Goal: Transaction & Acquisition: Purchase product/service

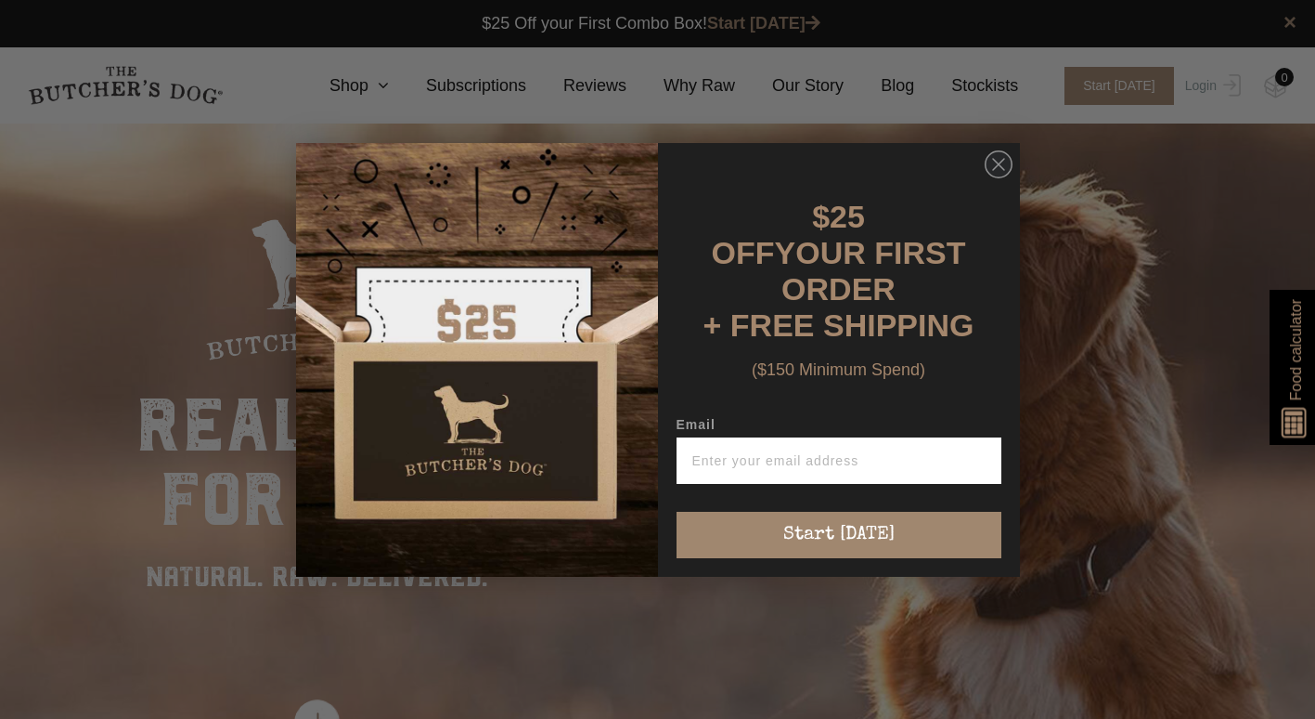
click at [1002, 177] on circle "Close dialog" at bounding box center [998, 163] width 27 height 27
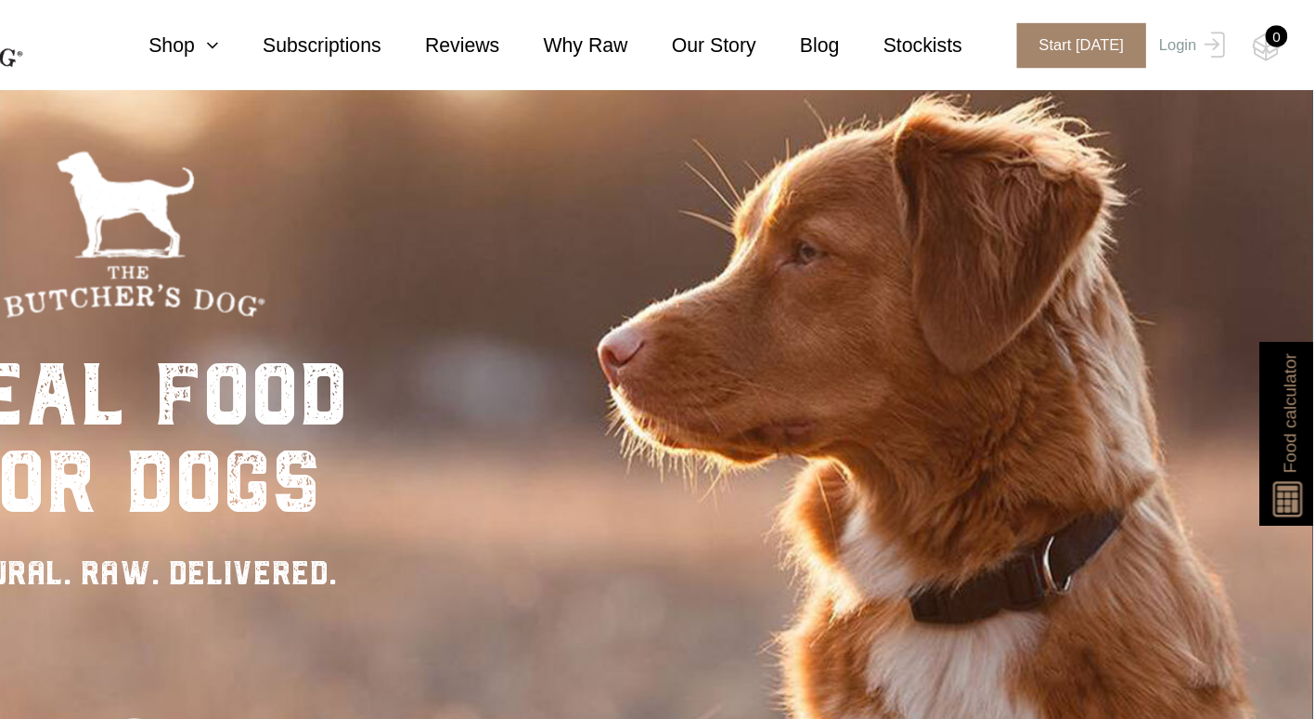
scroll to position [91, 0]
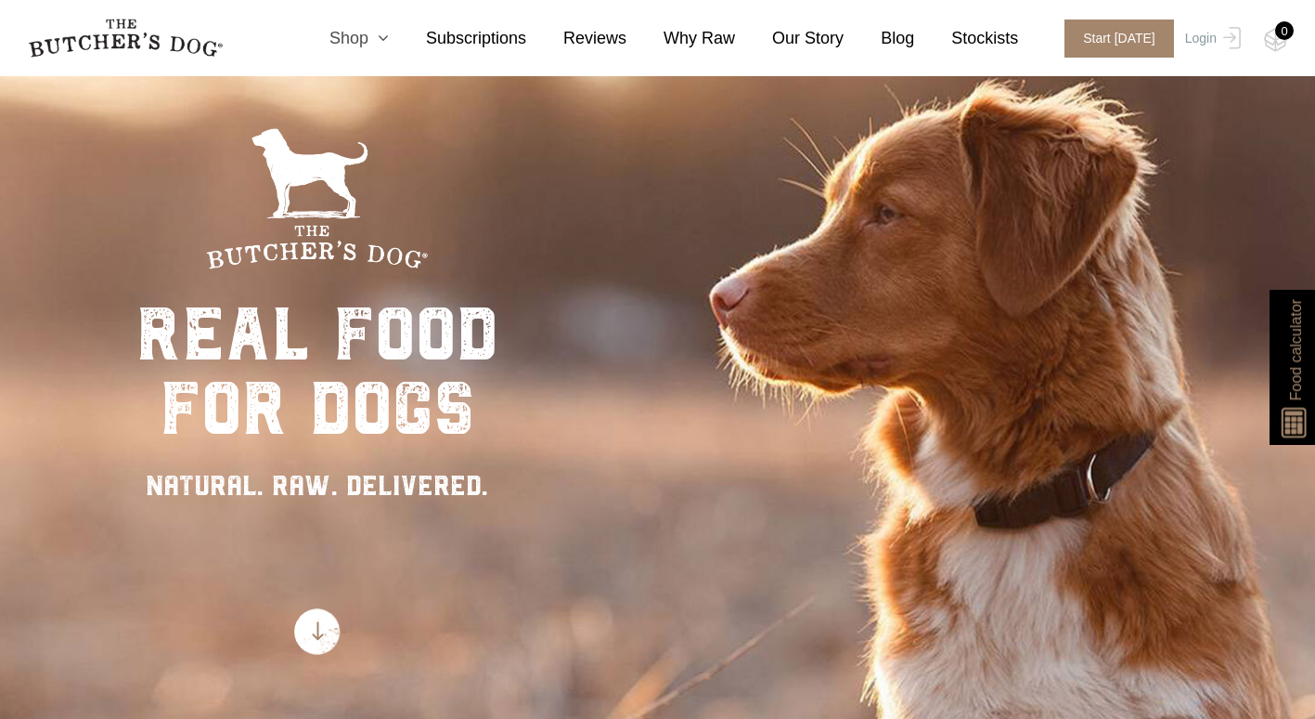
click at [389, 37] on icon at bounding box center [379, 38] width 20 height 17
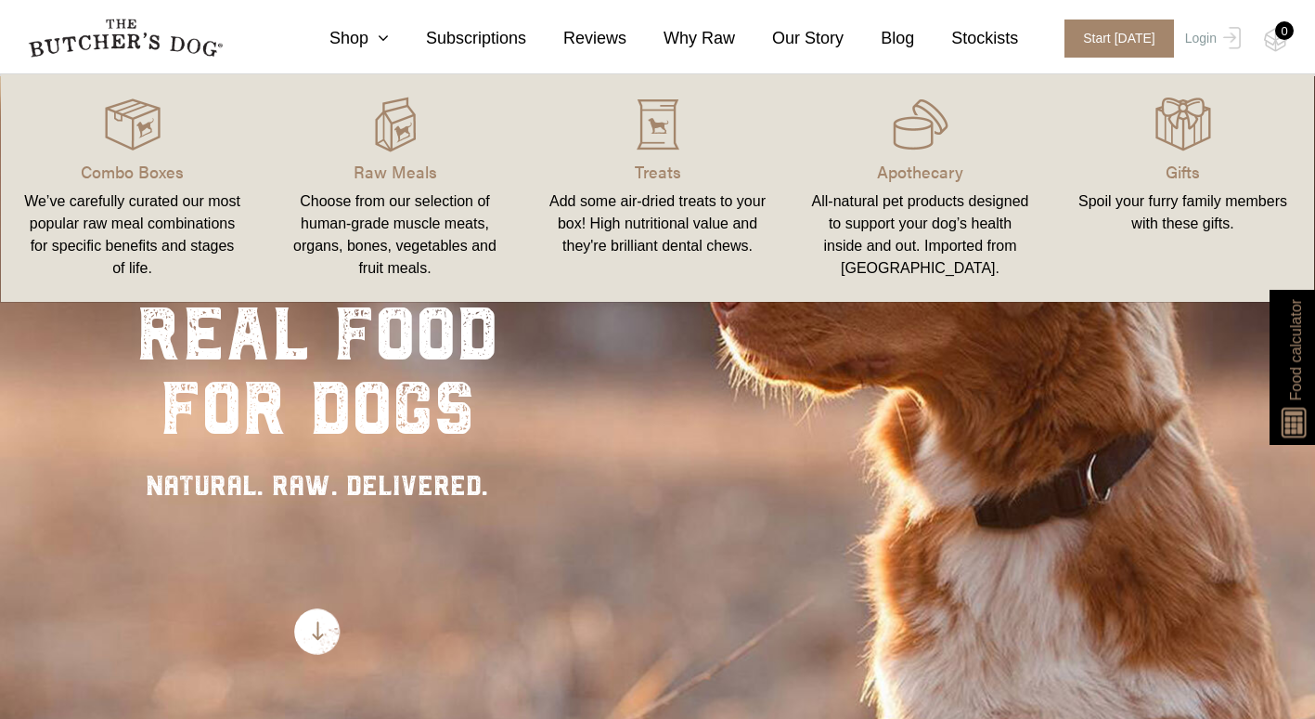
click at [0, 0] on img at bounding box center [0, 0] width 0 height 0
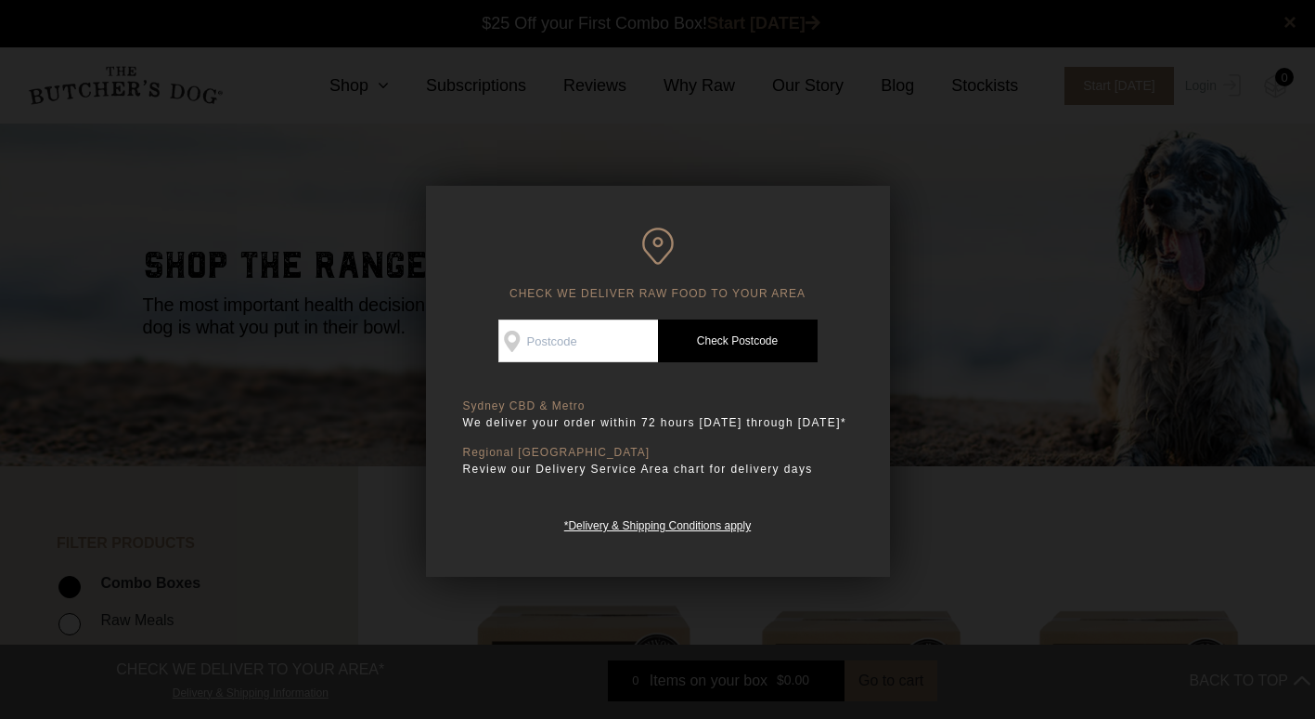
click at [593, 343] on input "Check Availability At" at bounding box center [579, 340] width 160 height 43
type input "2448"
click at [724, 345] on link "Check Postcode" at bounding box center [738, 340] width 160 height 43
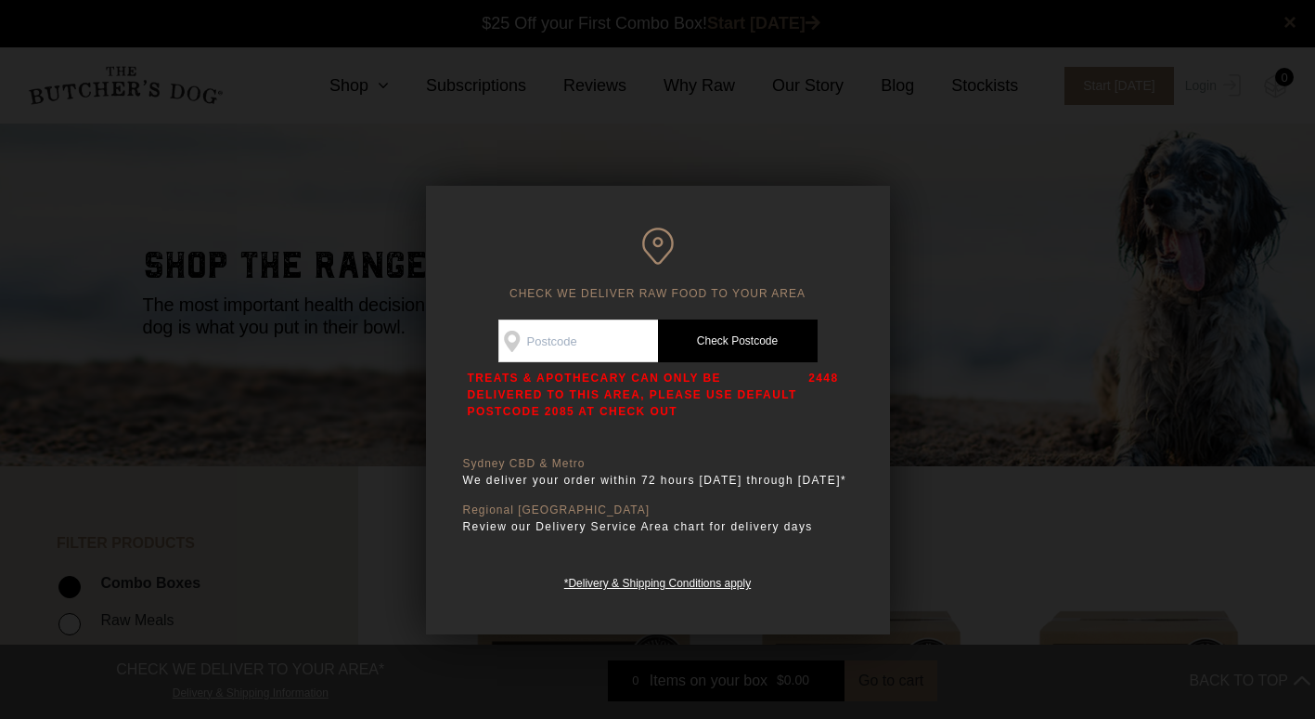
click at [564, 343] on input "Check Availability At" at bounding box center [579, 340] width 160 height 43
type input "2287"
click at [707, 346] on link "Check Postcode" at bounding box center [738, 340] width 160 height 43
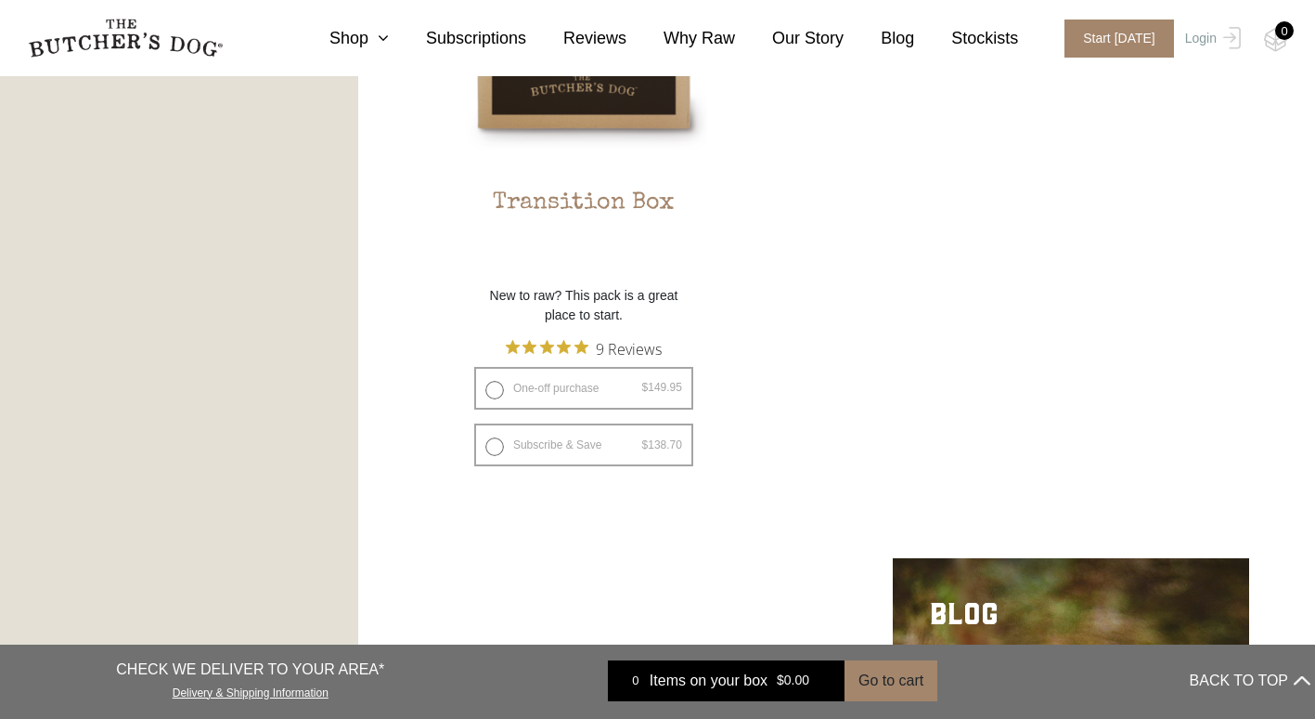
scroll to position [1861, 0]
